Goal: Task Accomplishment & Management: Manage account settings

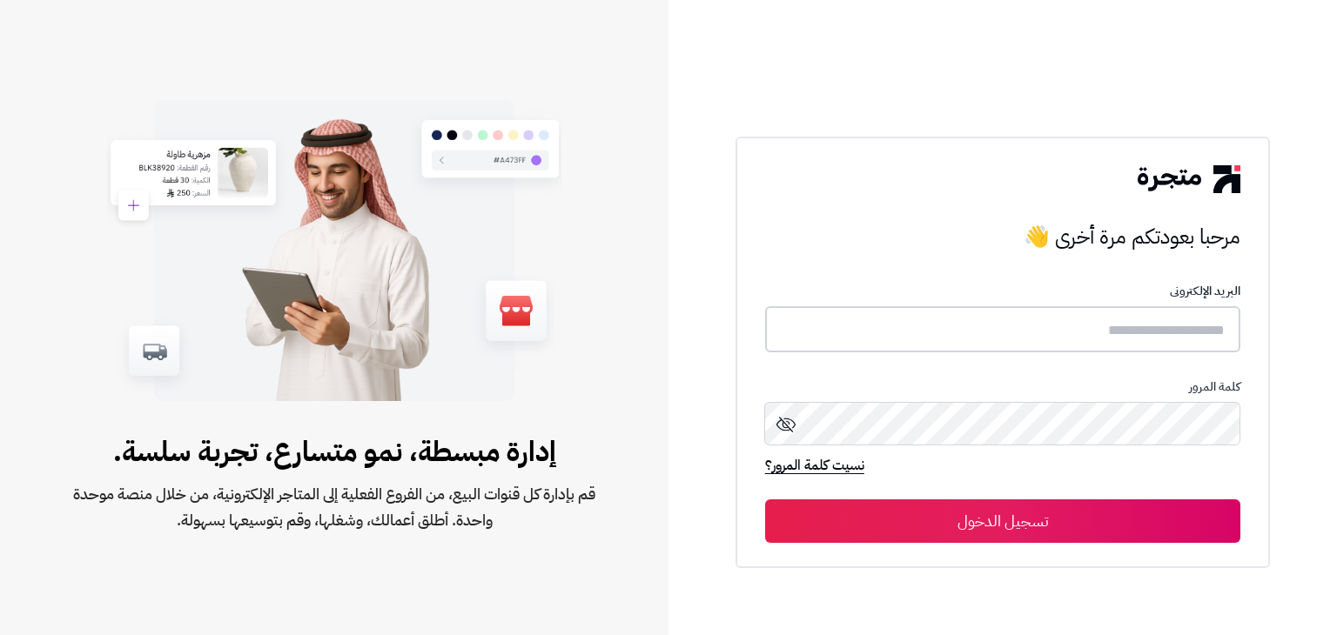
type input "**********"
click at [1058, 513] on button "تسجيل الدخول" at bounding box center [1002, 521] width 475 height 44
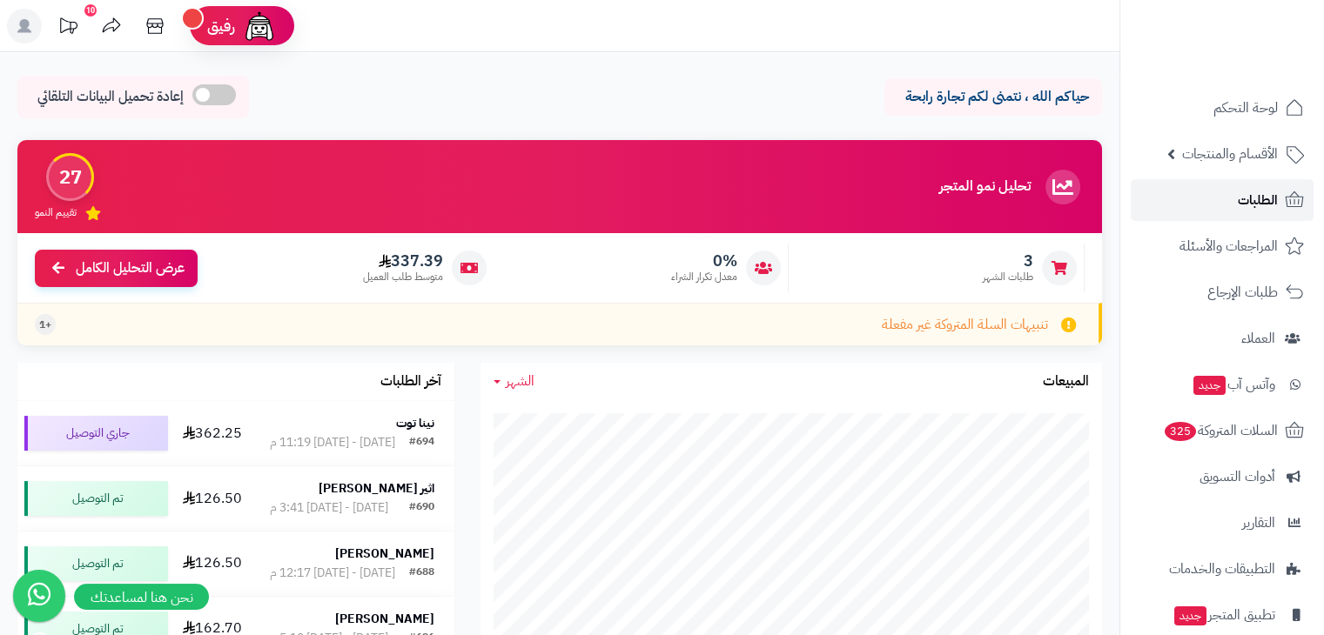
click at [1238, 203] on span "الطلبات" at bounding box center [1258, 200] width 40 height 24
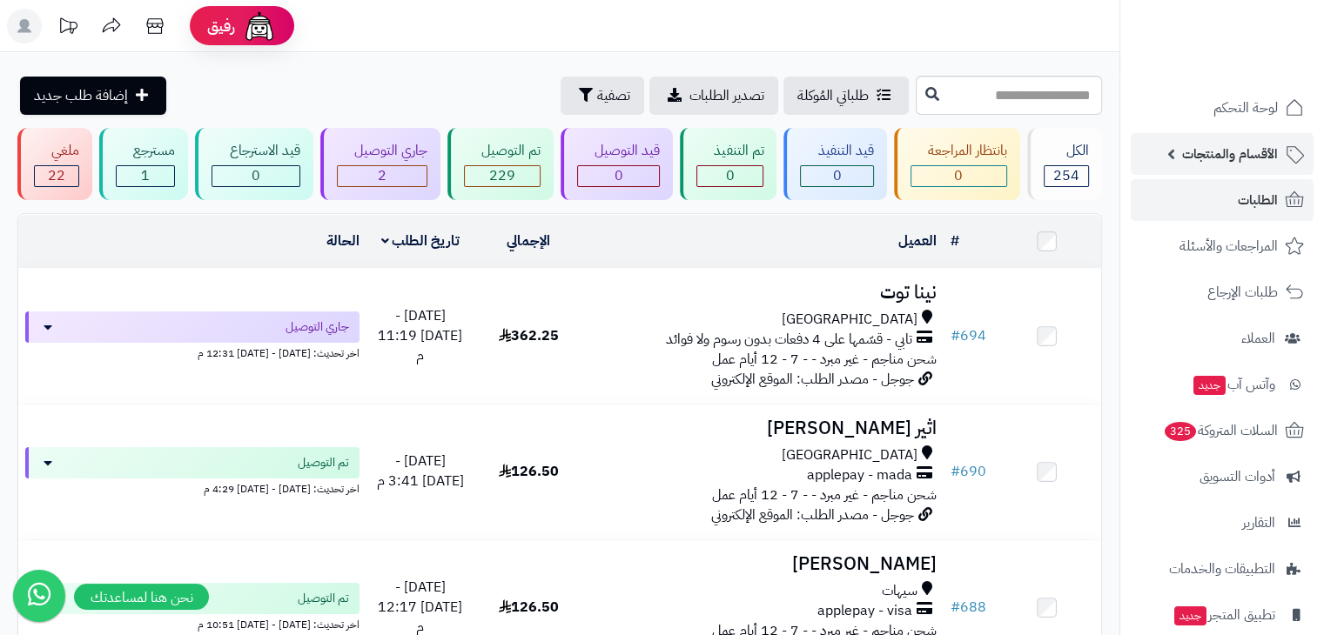
click at [1259, 144] on span "الأقسام والمنتجات" at bounding box center [1230, 154] width 96 height 24
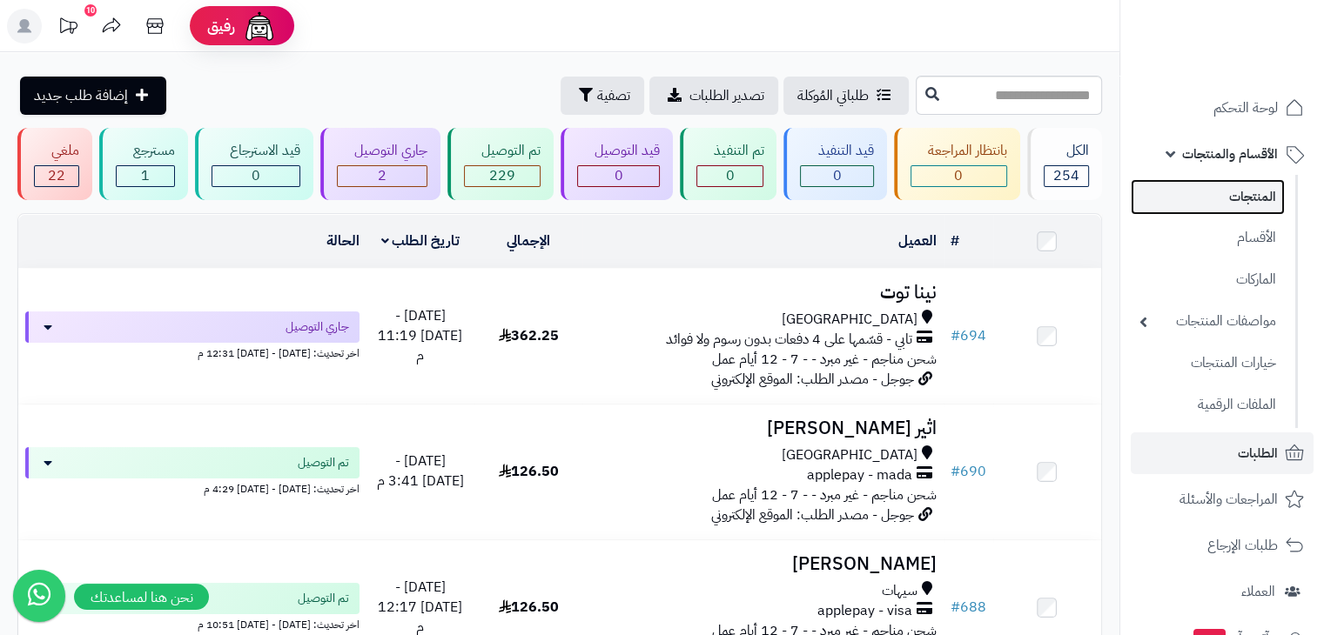
click at [1253, 201] on link "المنتجات" at bounding box center [1208, 197] width 154 height 36
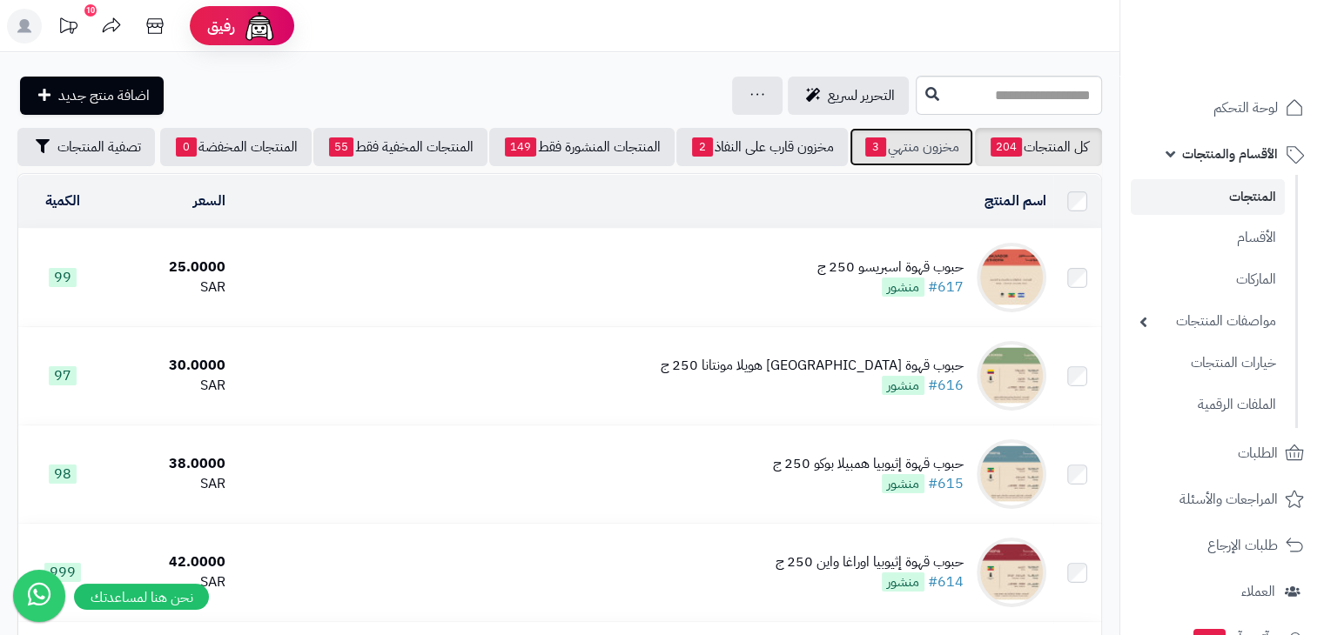
click at [891, 144] on link "مخزون منتهي 3" at bounding box center [911, 147] width 124 height 38
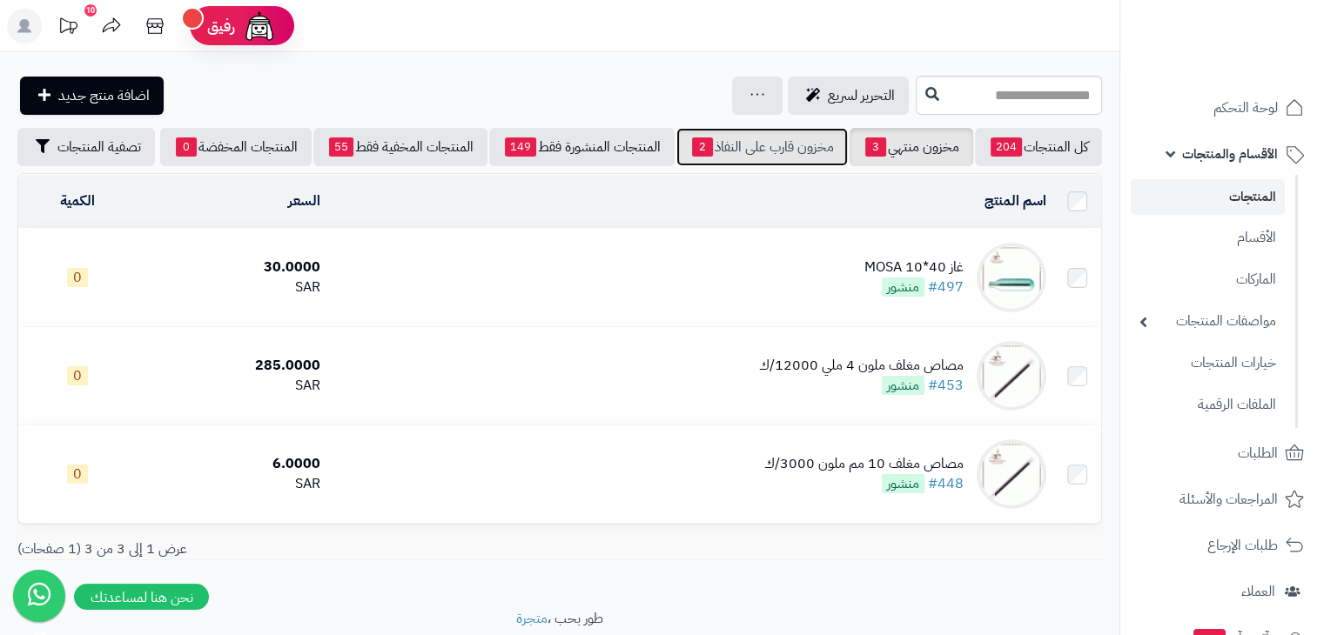
click at [802, 149] on link "مخزون قارب على النفاذ 2" at bounding box center [761, 147] width 171 height 38
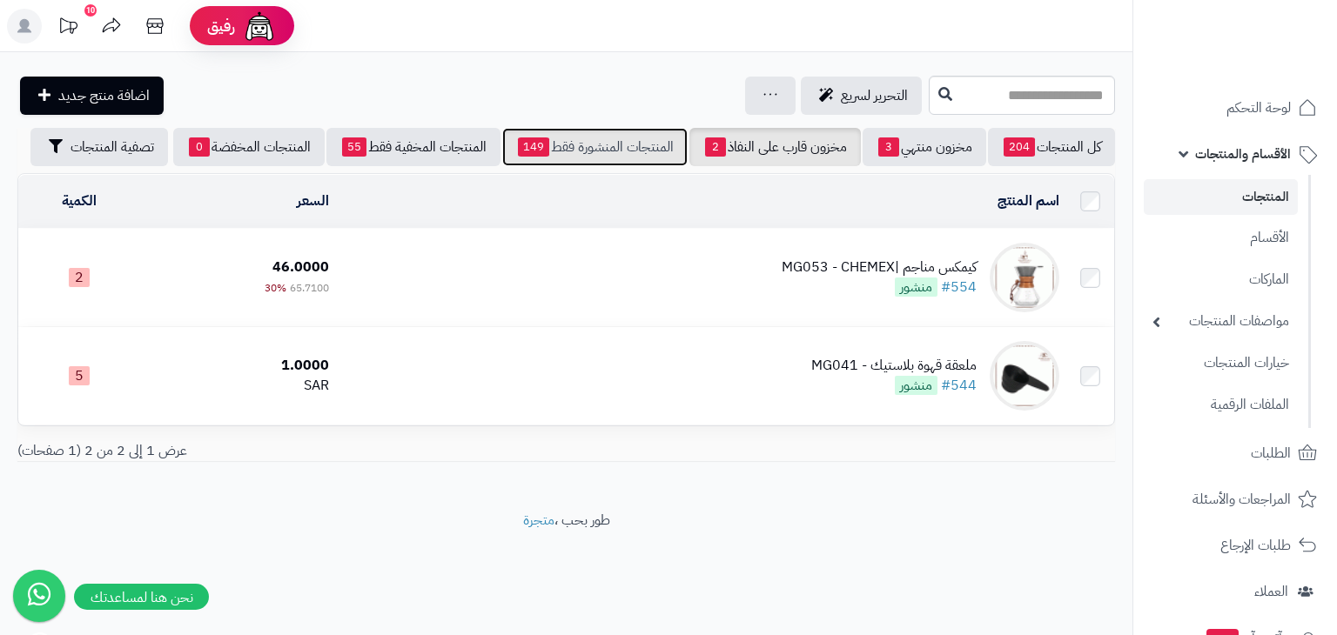
click at [656, 145] on link "المنتجات المنشورة فقط 149" at bounding box center [594, 147] width 185 height 38
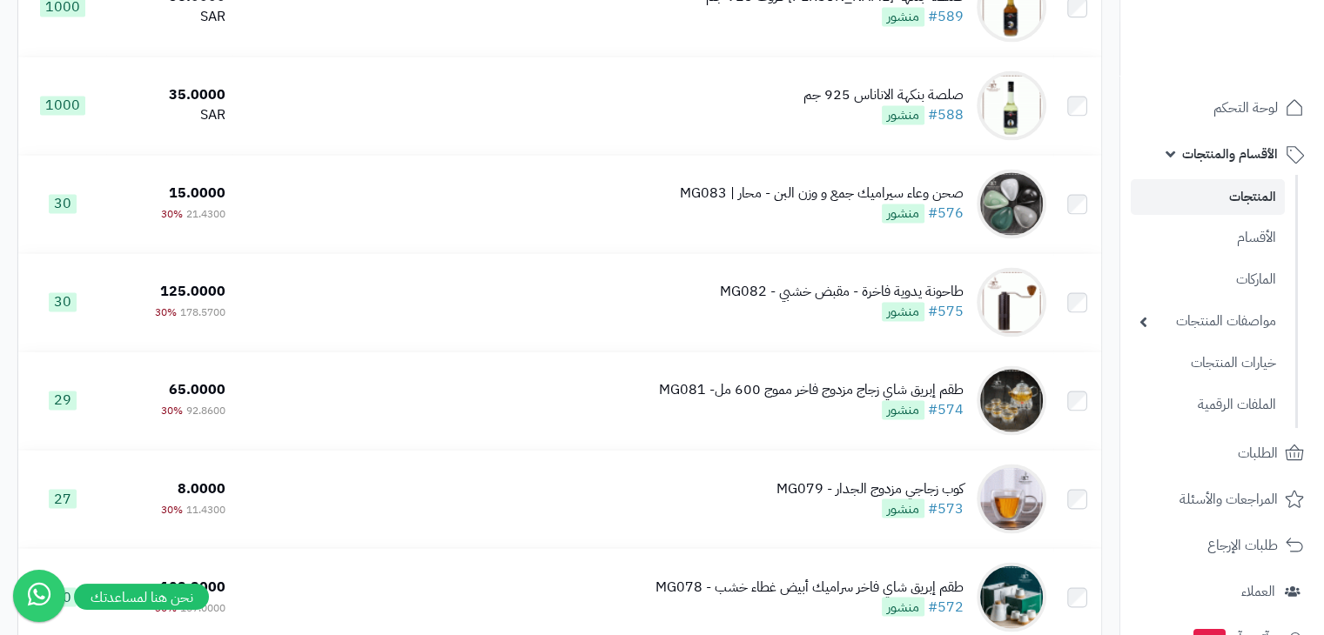
scroll to position [2829, 0]
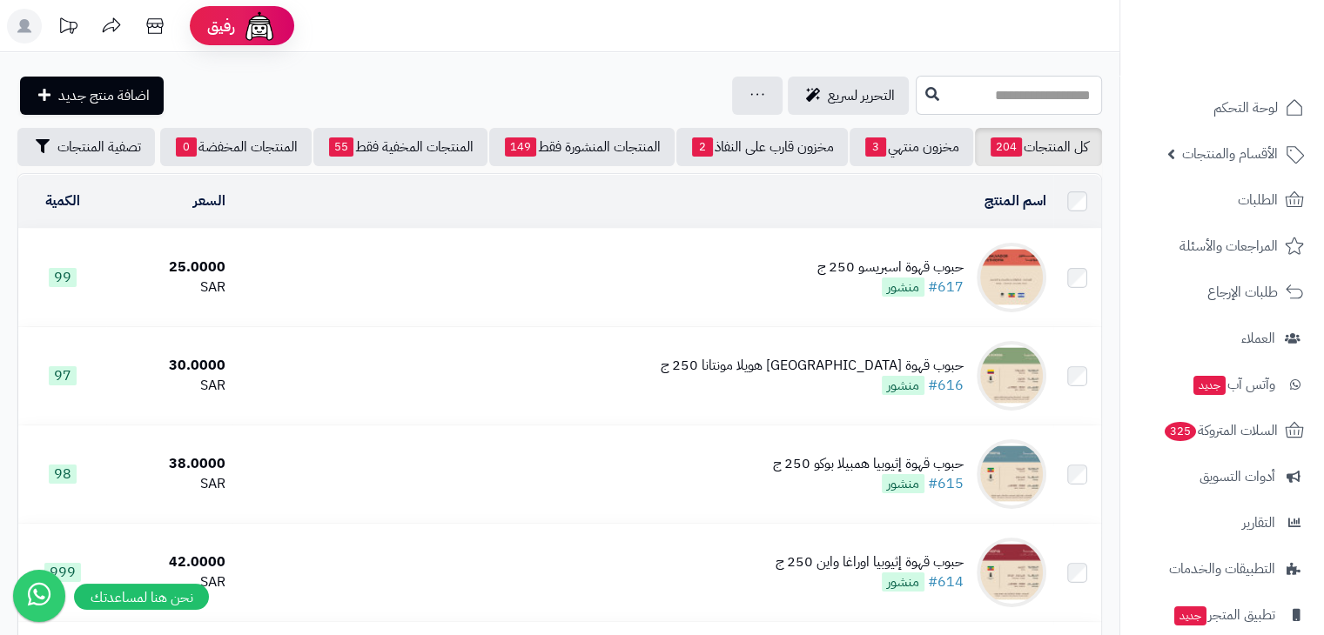
click at [1006, 98] on input "text" at bounding box center [1009, 95] width 186 height 39
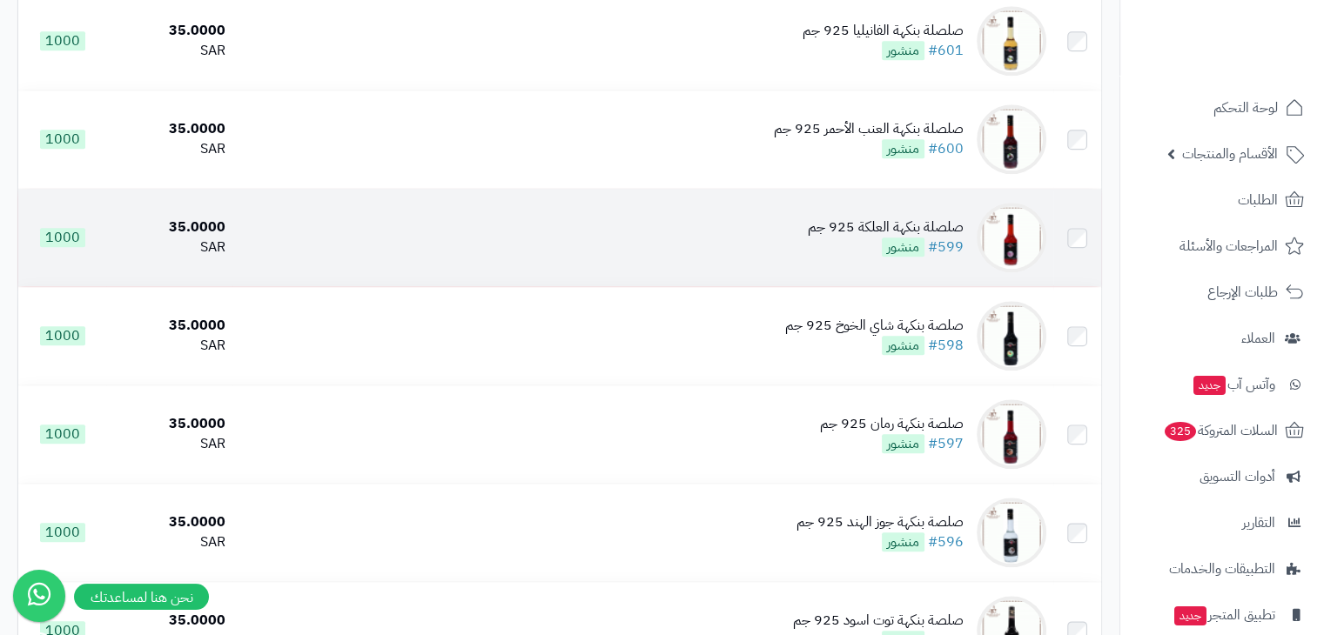
scroll to position [1845, 0]
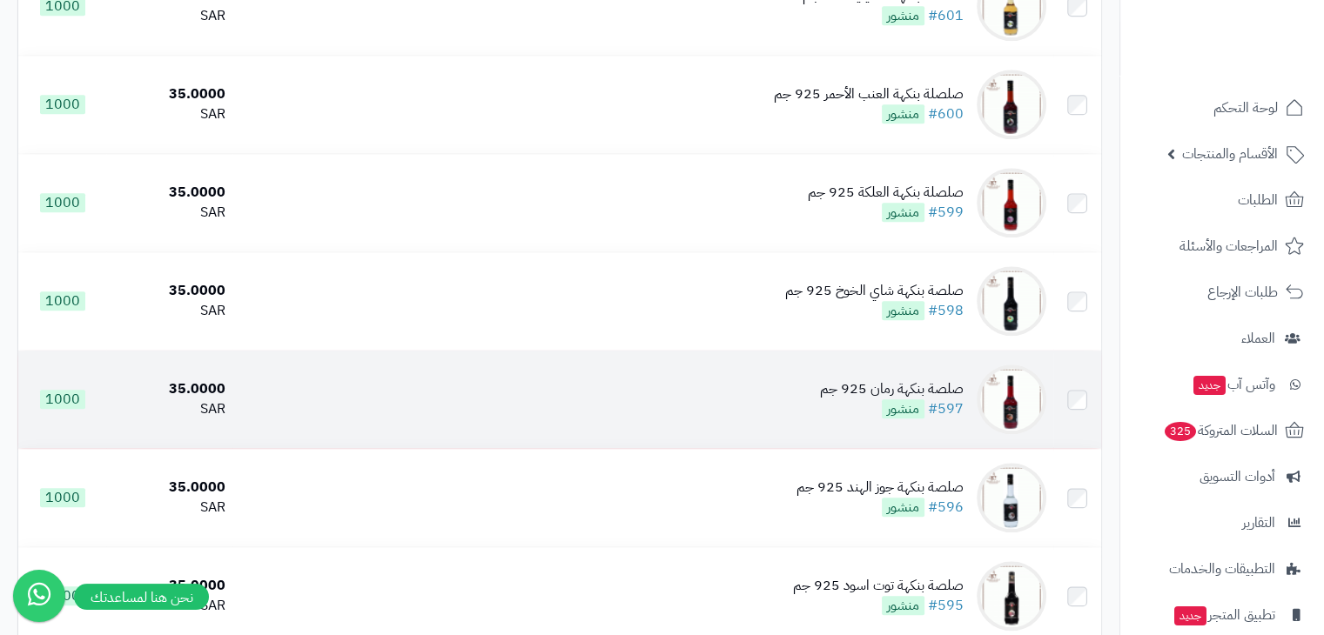
click at [1017, 405] on img at bounding box center [1011, 400] width 70 height 70
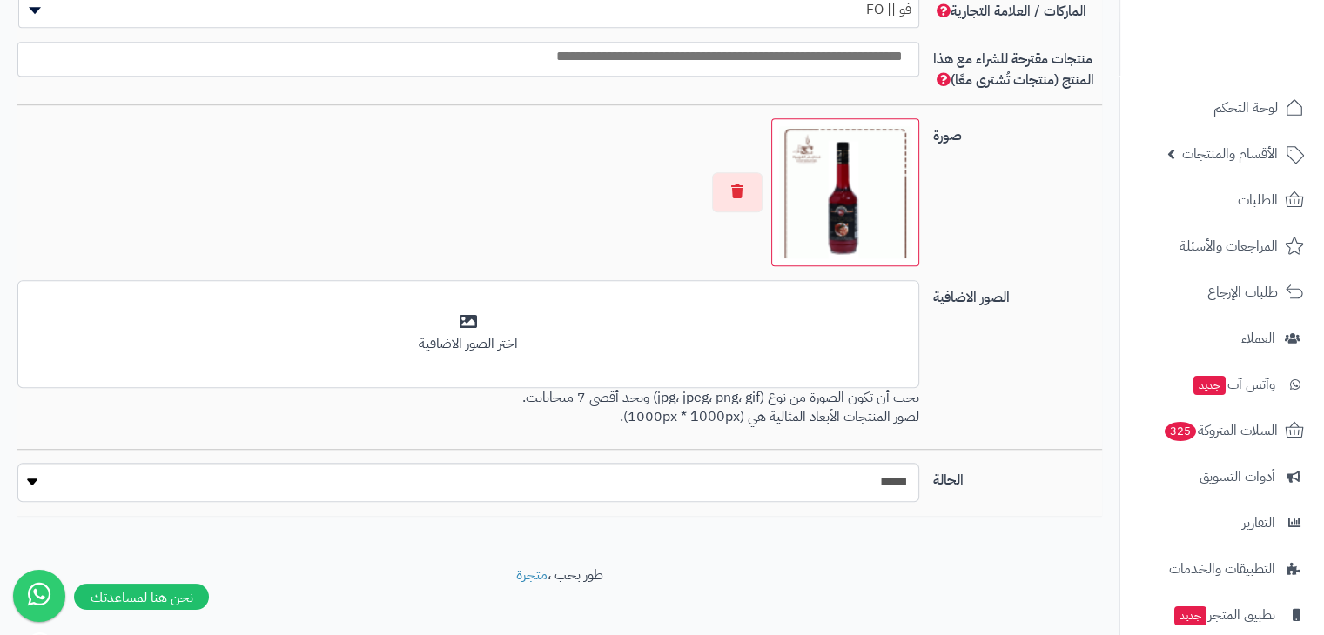
scroll to position [1157, 0]
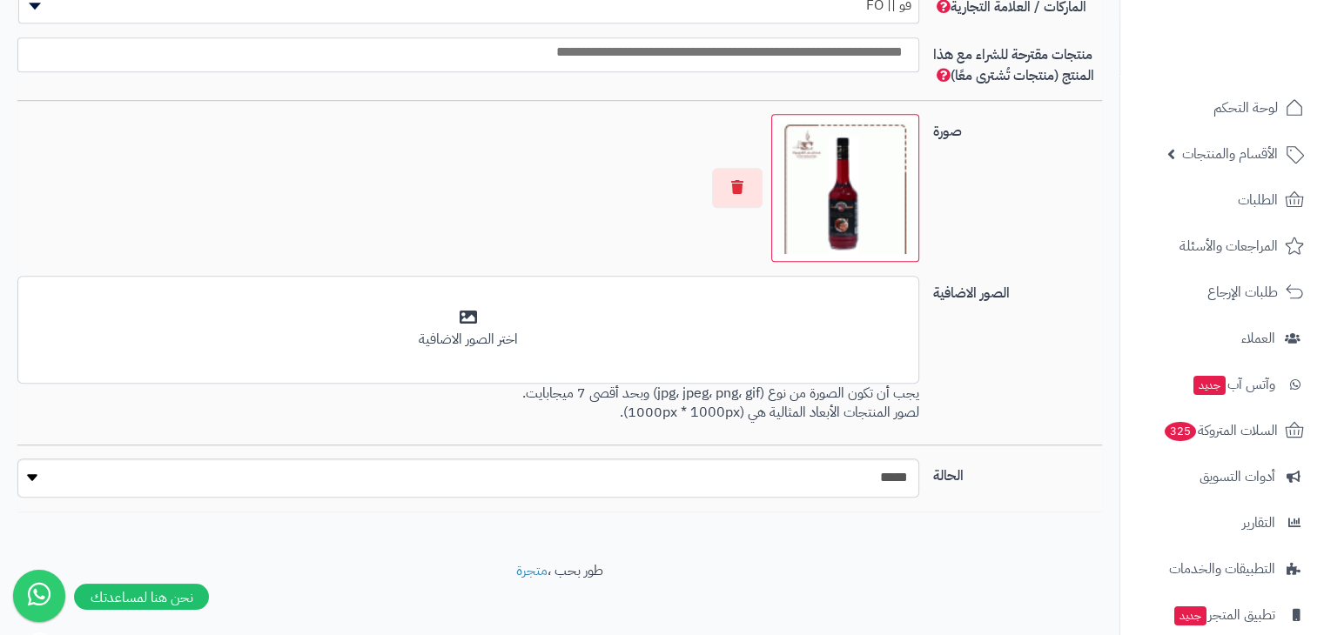
click at [877, 162] on img at bounding box center [845, 188] width 132 height 132
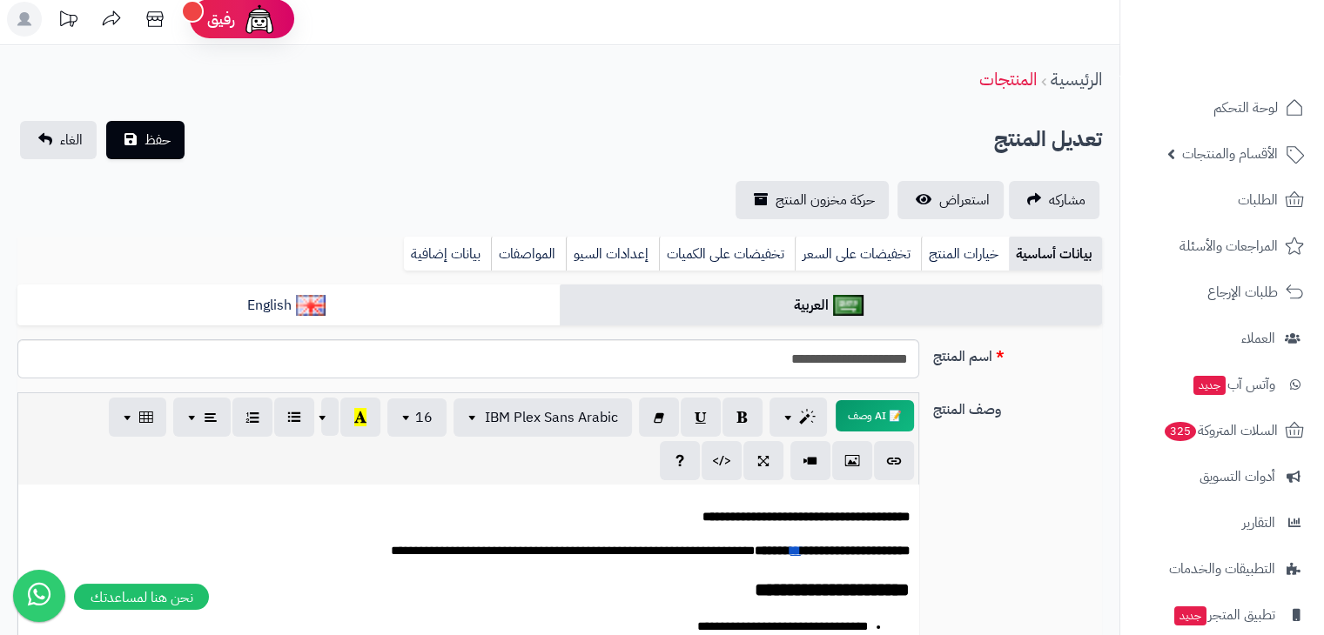
scroll to position [0, 0]
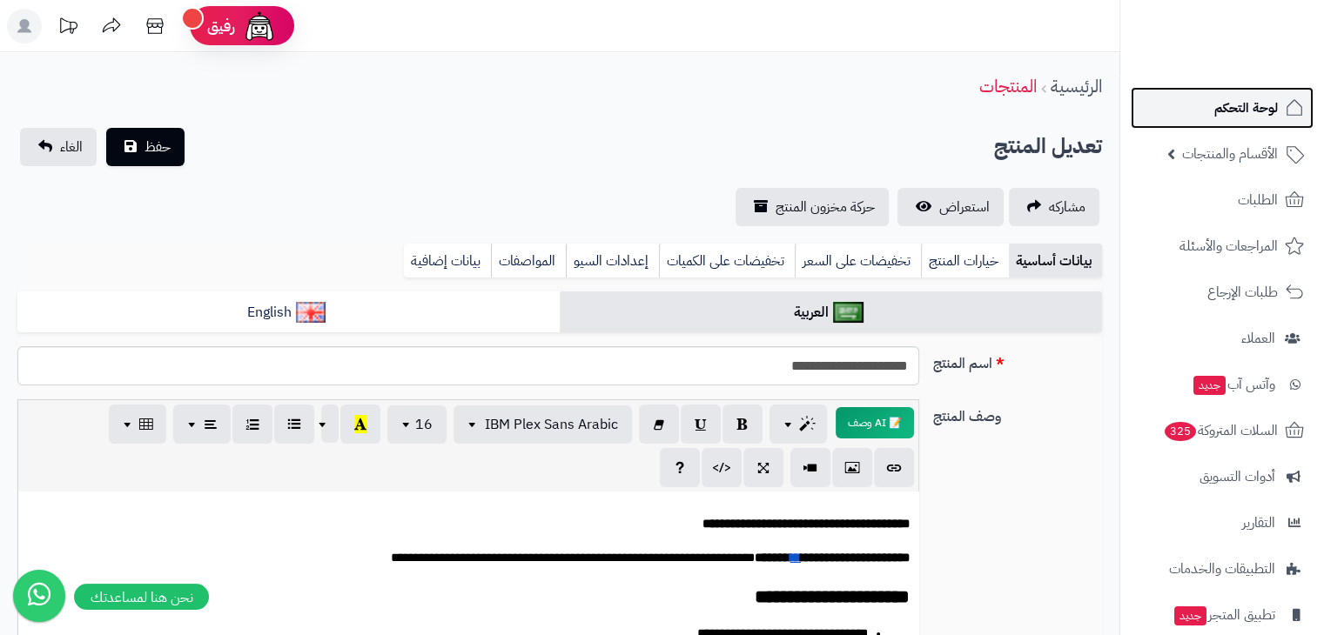
click at [1258, 117] on span "لوحة التحكم" at bounding box center [1246, 108] width 64 height 24
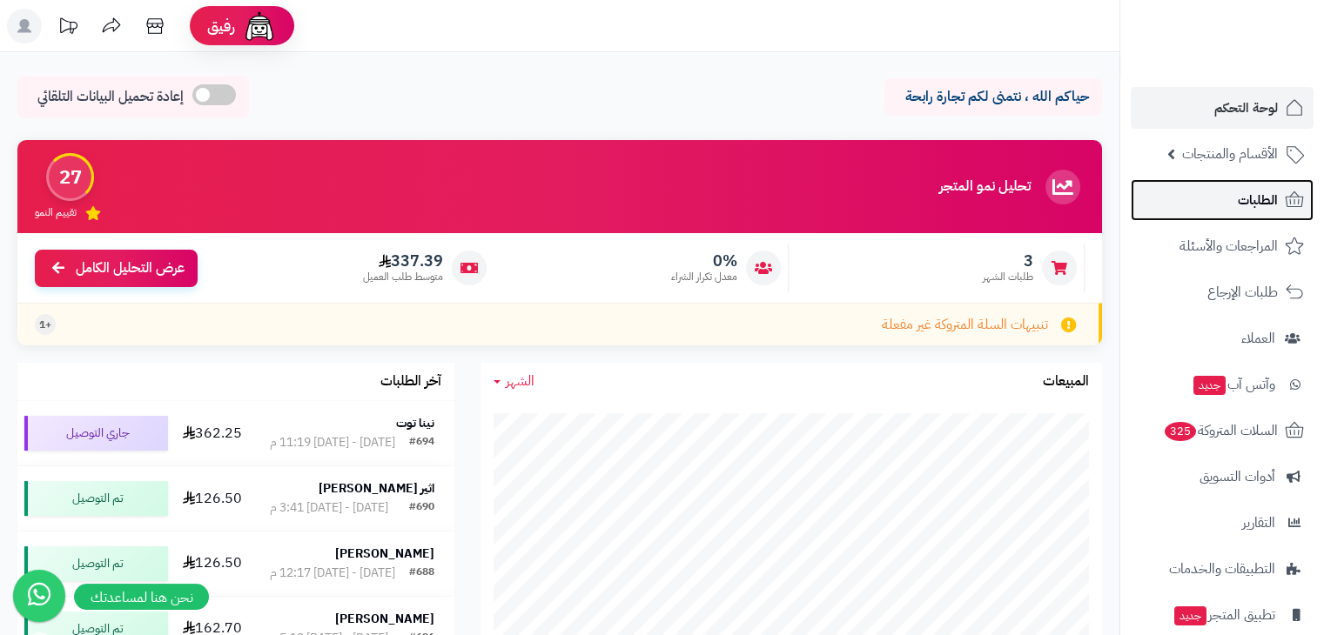
click at [1252, 196] on span "الطلبات" at bounding box center [1258, 200] width 40 height 24
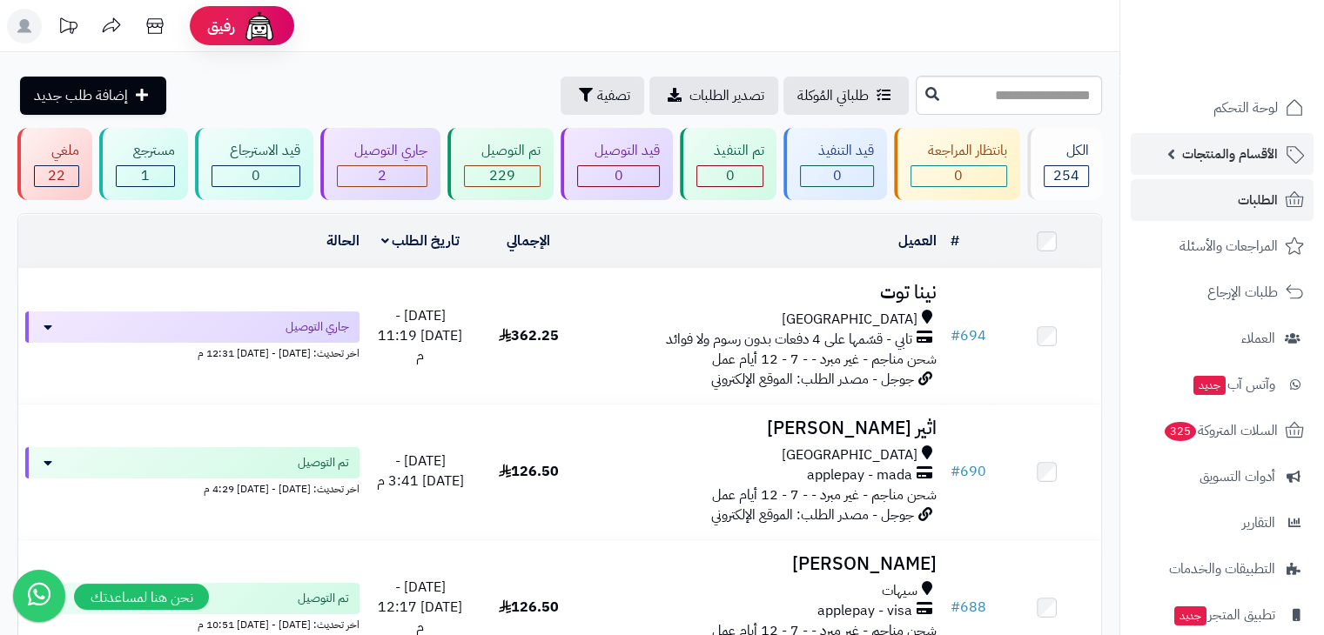
click at [1244, 160] on span "الأقسام والمنتجات" at bounding box center [1230, 154] width 96 height 24
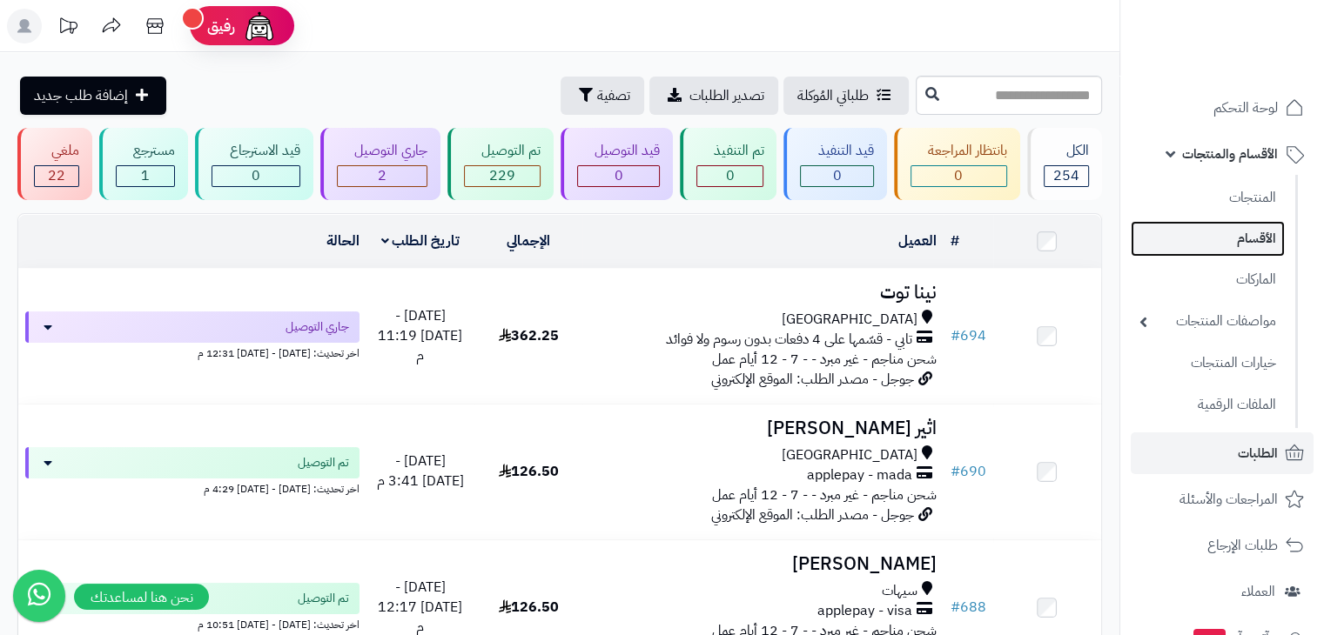
click at [1220, 237] on link "الأقسام" at bounding box center [1208, 239] width 154 height 36
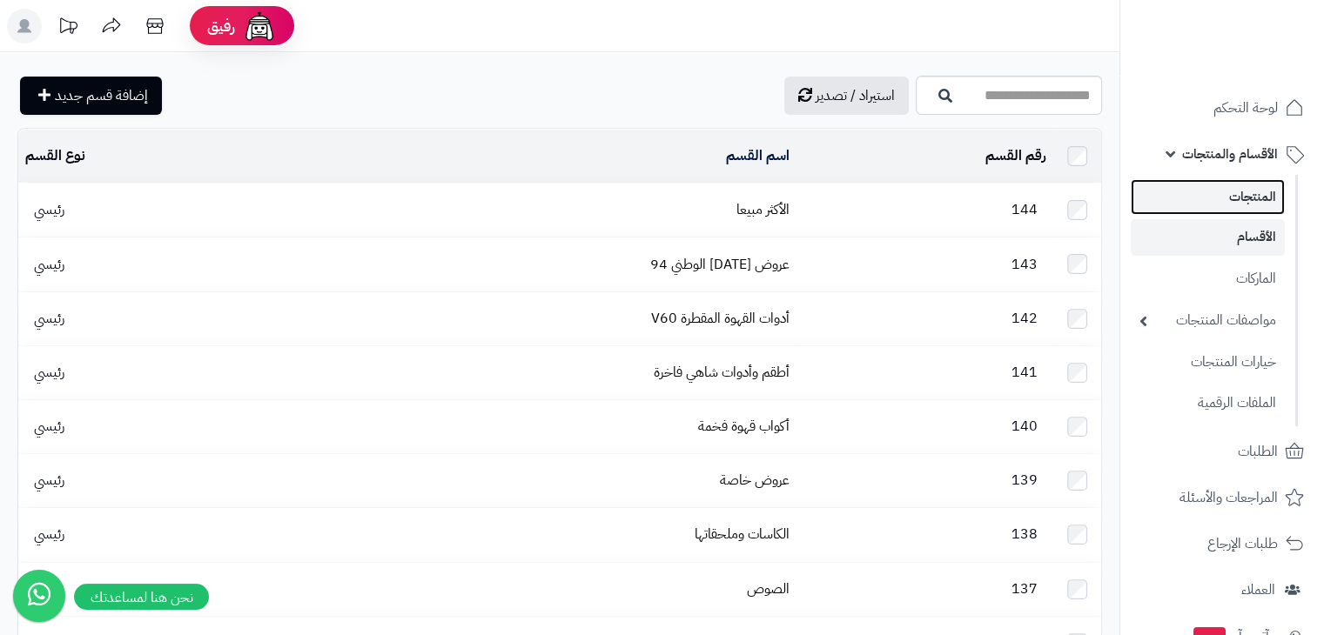
click at [1234, 190] on link "المنتجات" at bounding box center [1208, 197] width 154 height 36
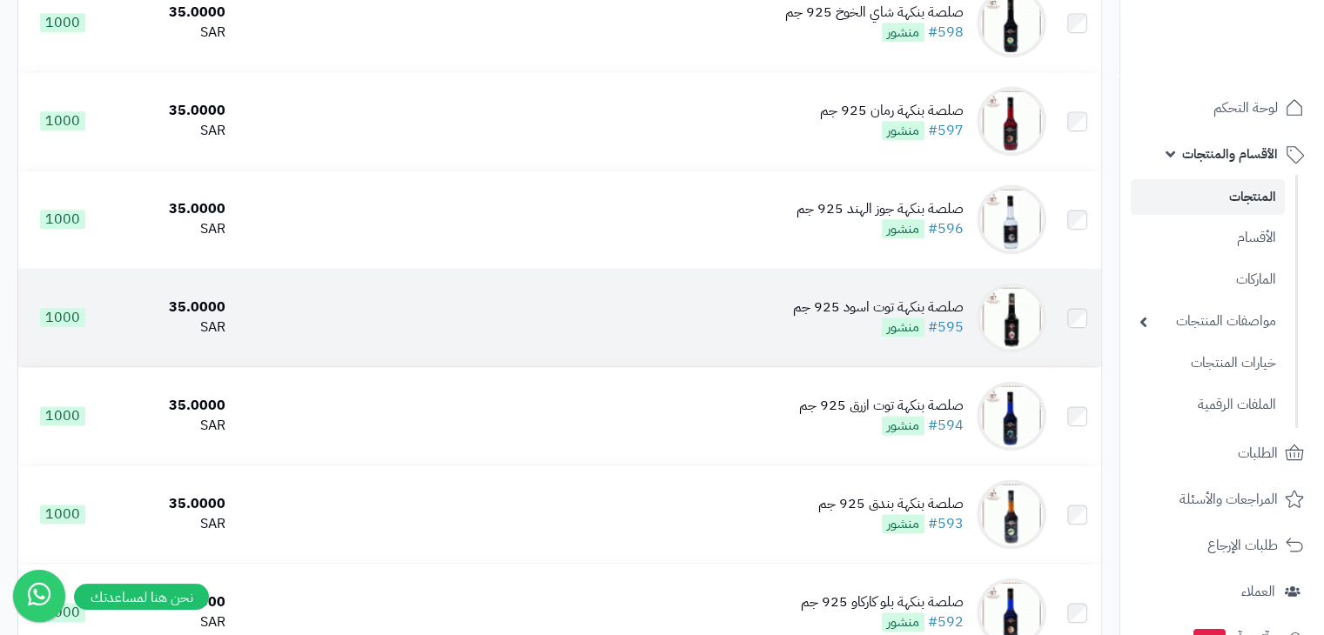
scroll to position [2158, 0]
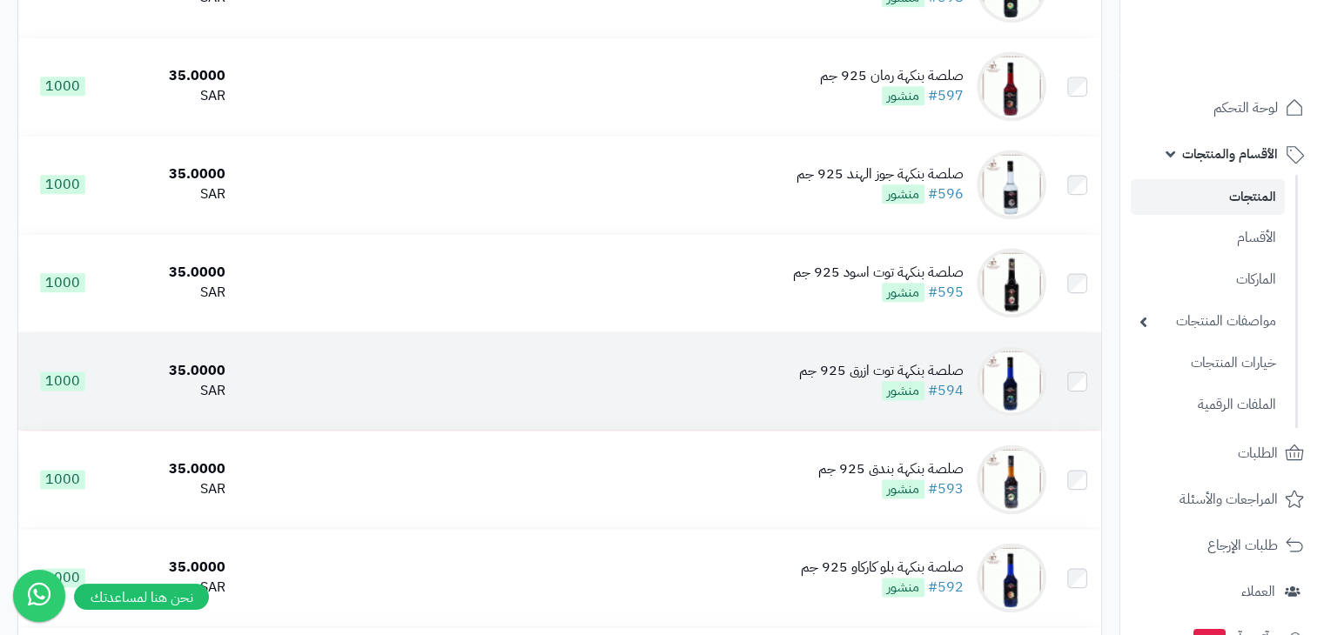
click at [1021, 416] on img at bounding box center [1011, 381] width 70 height 70
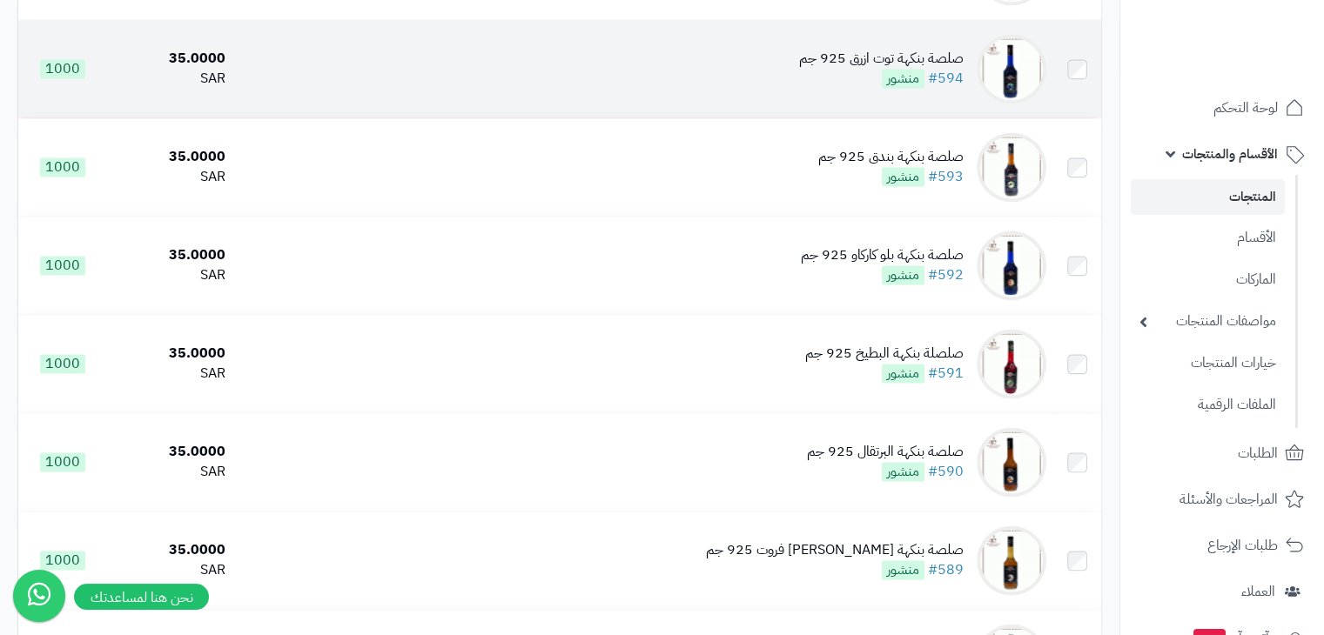
scroll to position [2472, 0]
